Goal: Task Accomplishment & Management: Complete application form

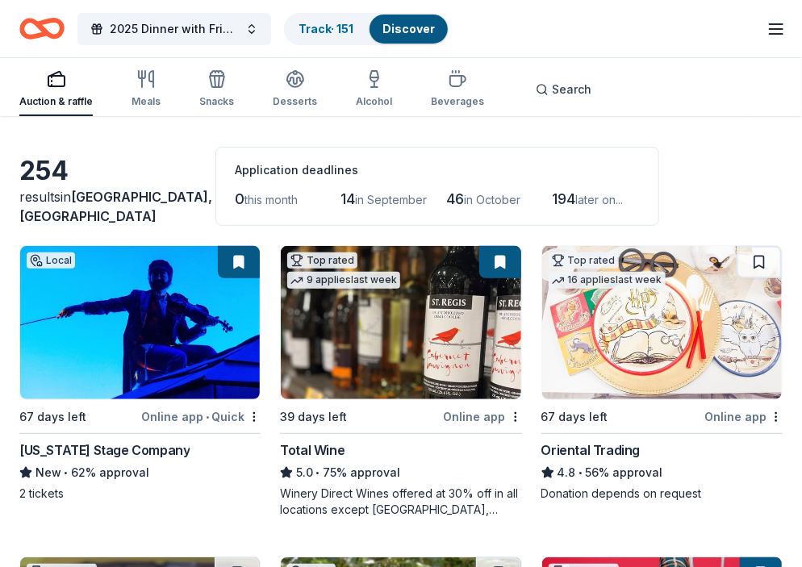
scroll to position [81, 0]
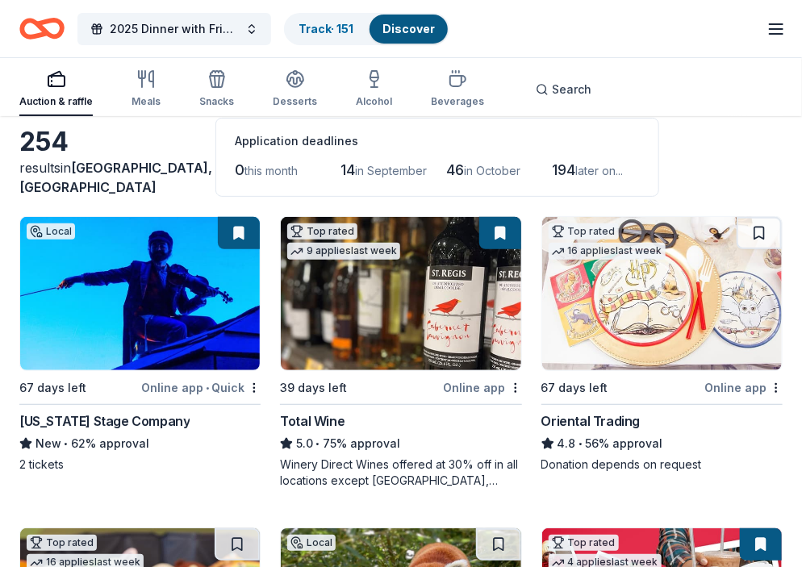
click at [365, 166] on span "in September" at bounding box center [392, 171] width 72 height 14
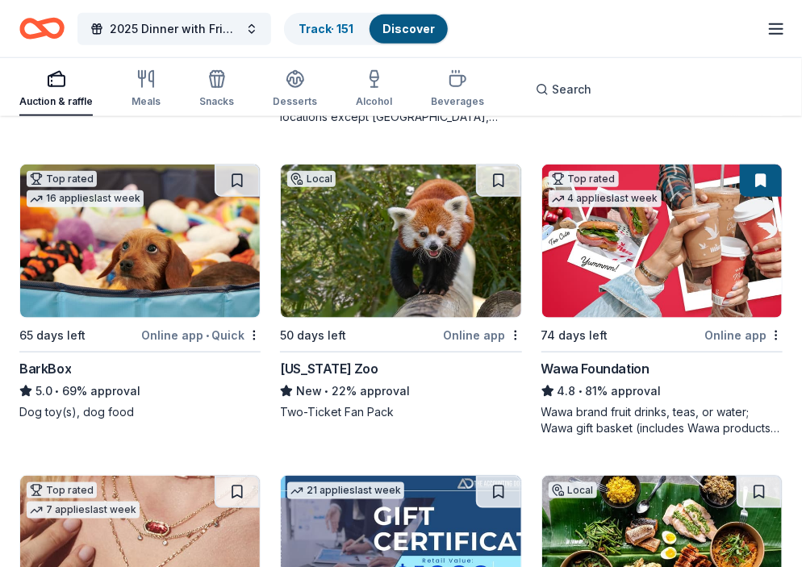
scroll to position [484, 0]
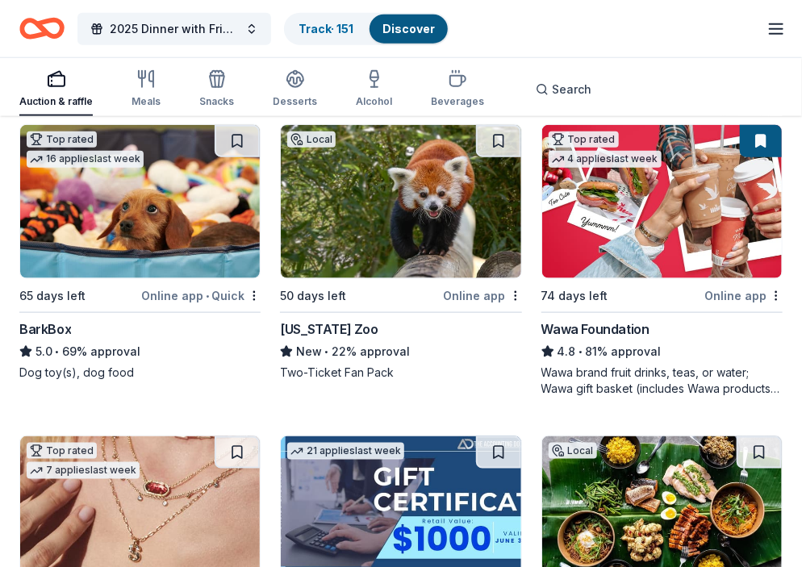
click at [349, 216] on img at bounding box center [401, 201] width 240 height 153
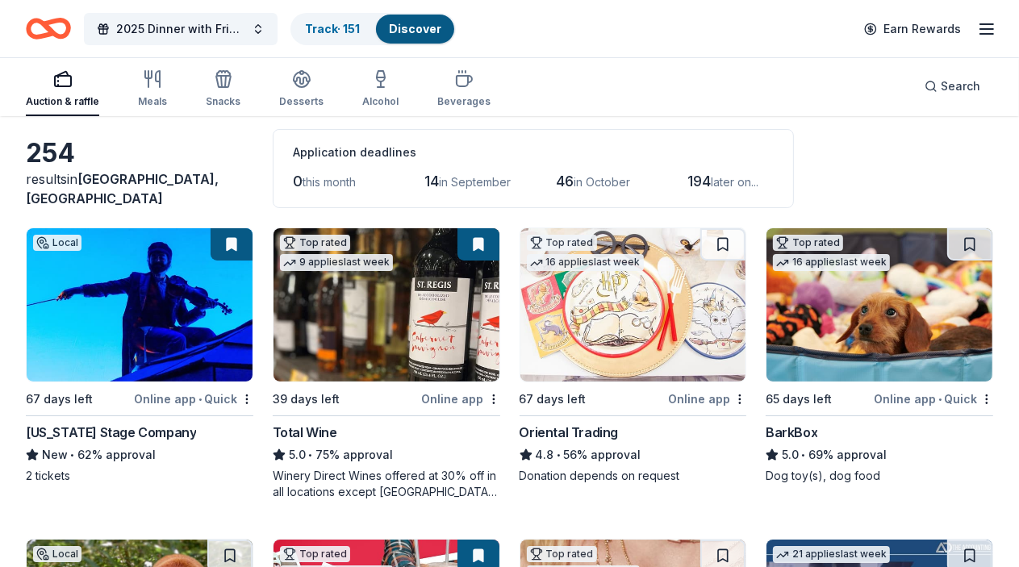
scroll to position [0, 0]
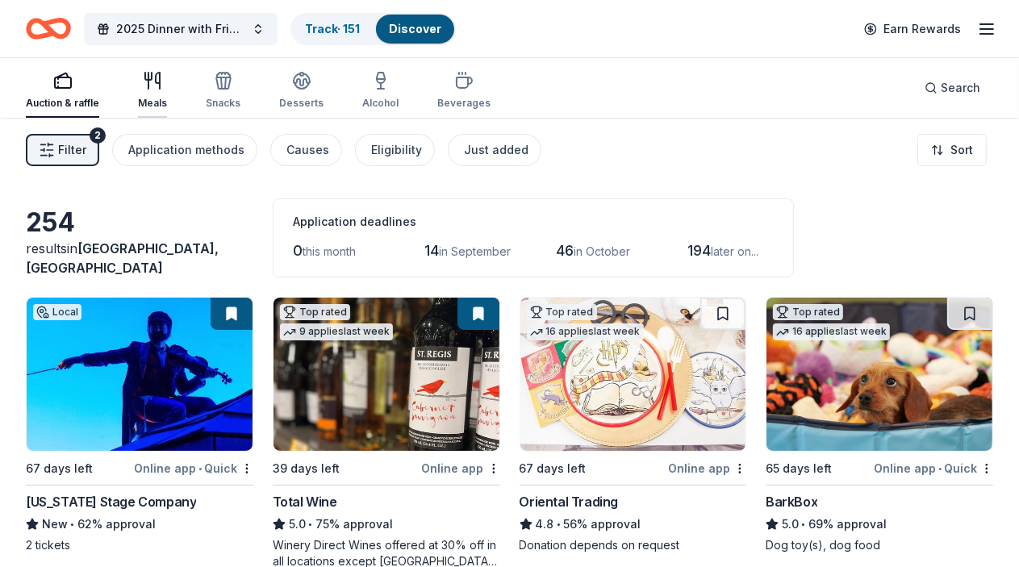
click at [156, 77] on icon "button" at bounding box center [152, 80] width 19 height 19
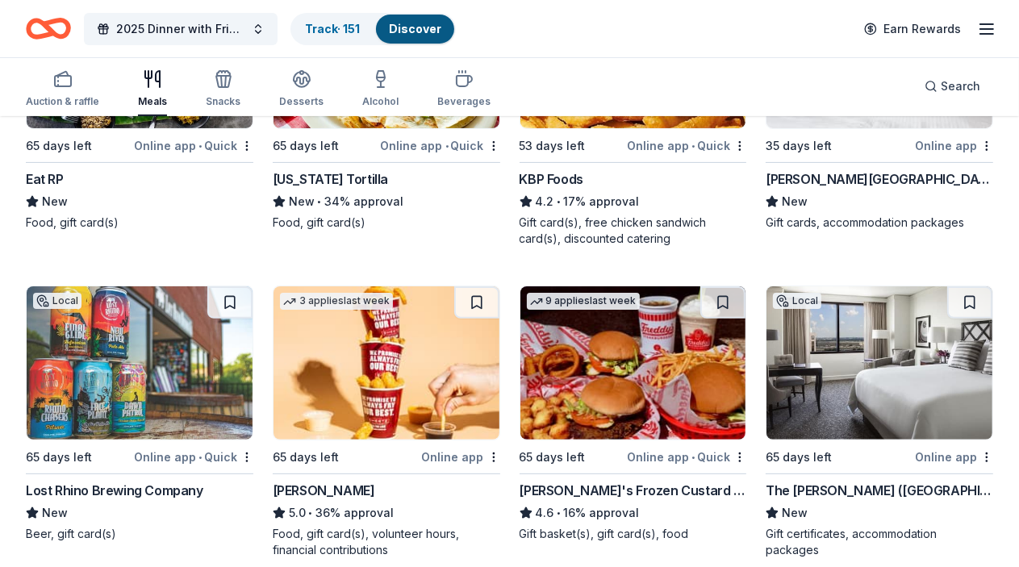
scroll to position [403, 0]
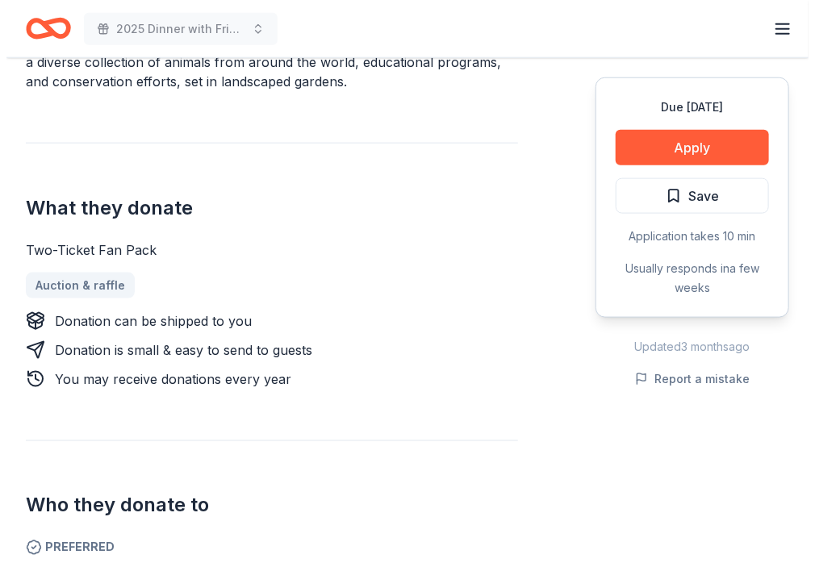
scroll to position [645, 0]
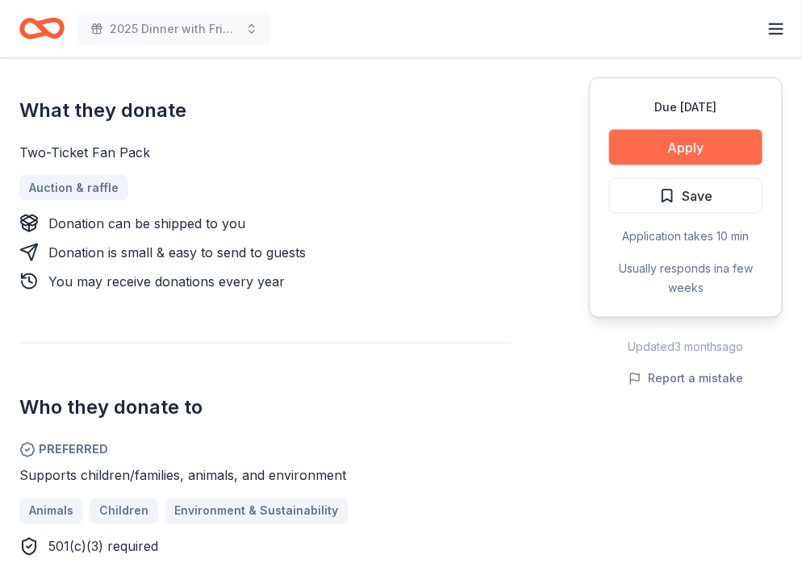
click at [640, 150] on button "Apply" at bounding box center [685, 147] width 153 height 35
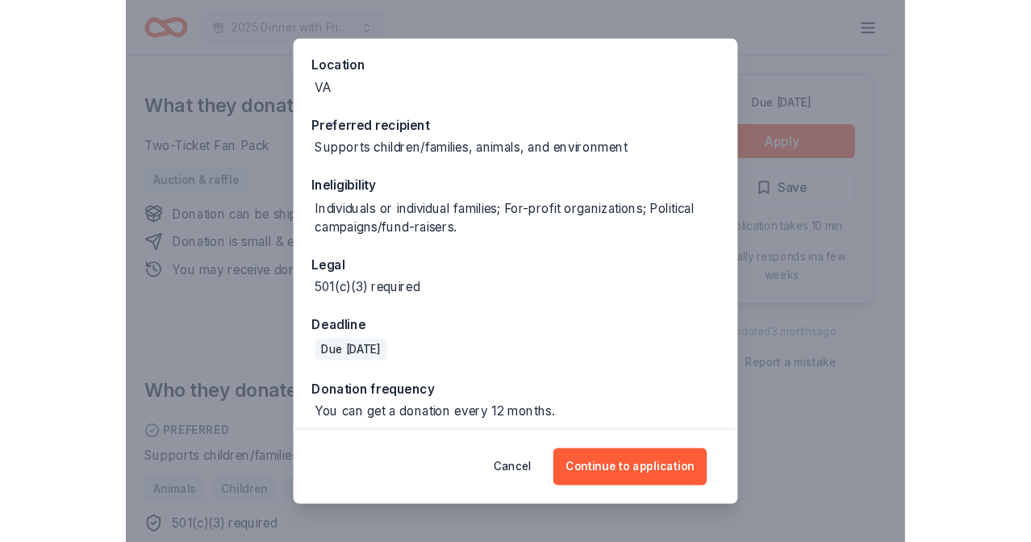
scroll to position [186, 0]
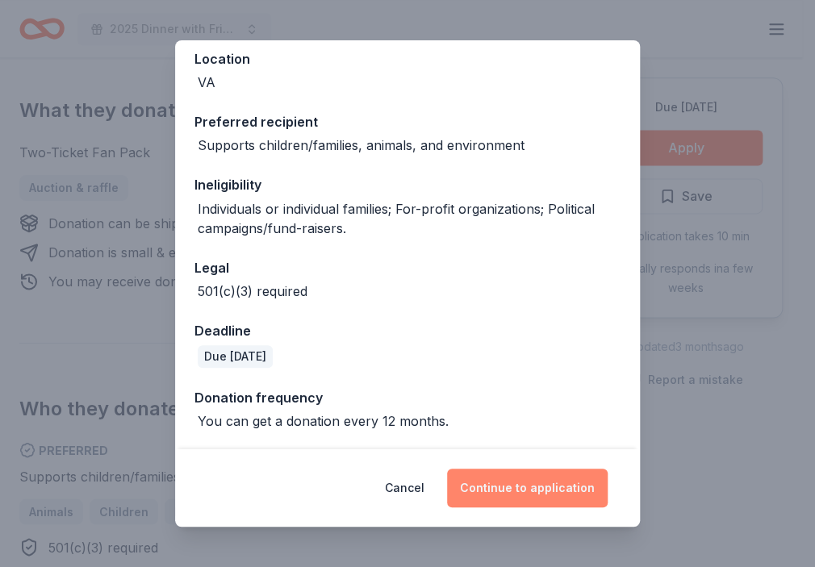
click at [570, 484] on button "Continue to application" at bounding box center [527, 488] width 160 height 39
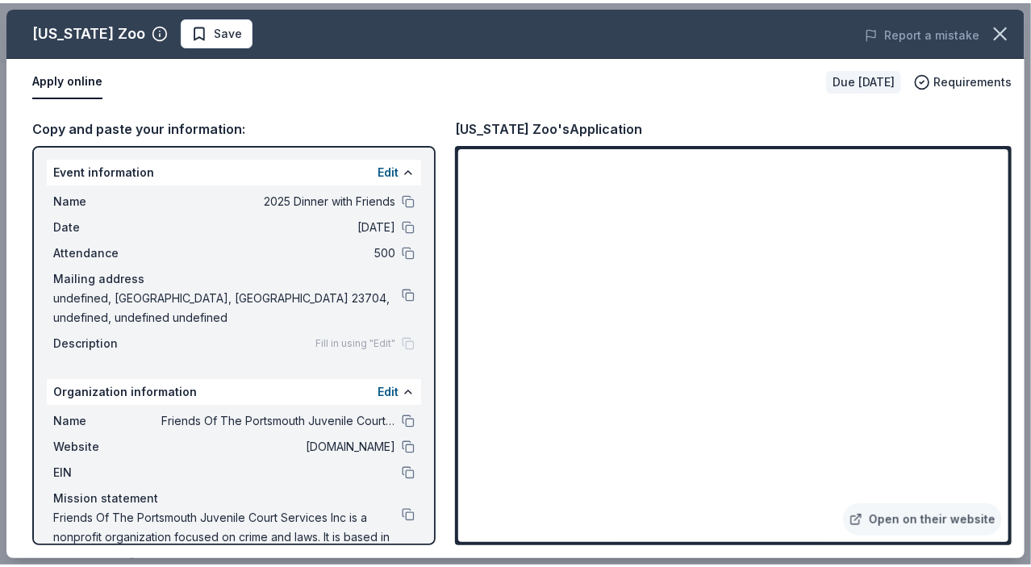
scroll to position [0, 0]
